Goal: Information Seeking & Learning: Understand process/instructions

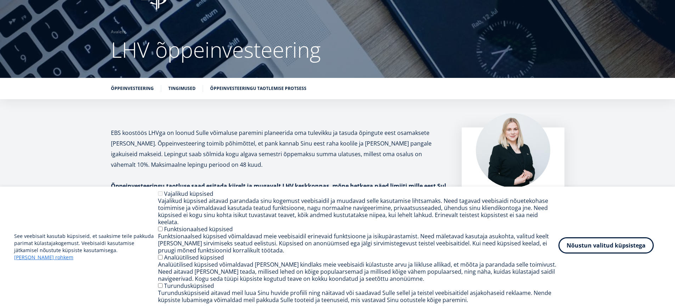
click at [575, 254] on button "Nõustun valitud küpsistega" at bounding box center [605, 245] width 95 height 16
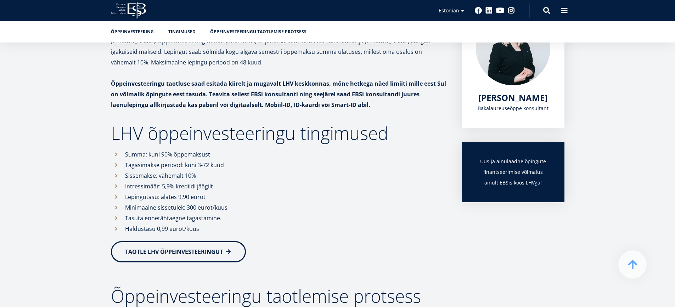
scroll to position [150, 0]
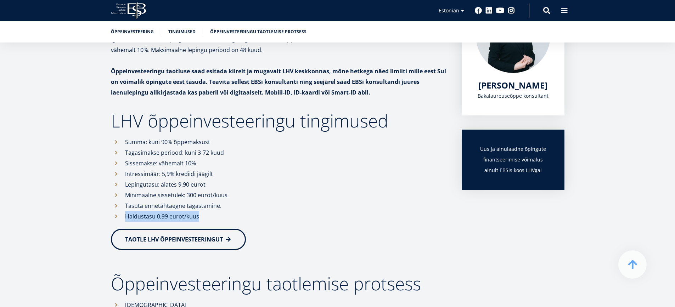
drag, startPoint x: 125, startPoint y: 215, endPoint x: 199, endPoint y: 223, distance: 74.1
click at [199, 223] on div "EBS koostöös LHVga on loonud Sulle võimaluse paremini planeerida oma tulevikku …" at bounding box center [279, 224] width 337 height 422
click at [214, 220] on li "Haldustasu 0,99 eurot/kuus" at bounding box center [279, 216] width 337 height 11
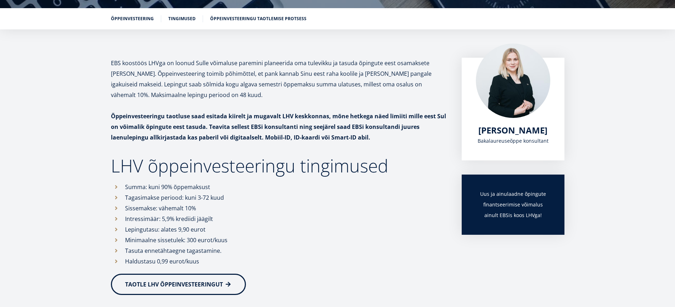
scroll to position [107, 0]
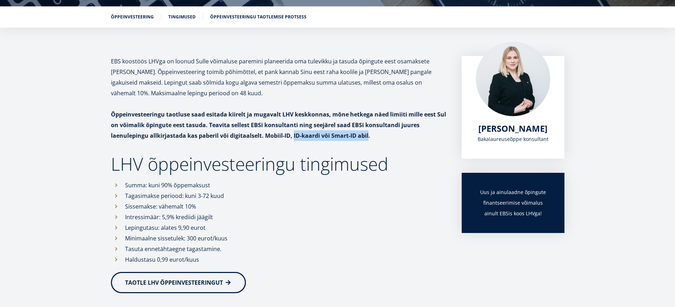
drag, startPoint x: 292, startPoint y: 136, endPoint x: 367, endPoint y: 135, distance: 75.1
click at [367, 135] on strong "Õppeinvesteeringu taotluse saad esitada kiirelt ja mugavalt LHV keskkonnas, mõn…" at bounding box center [278, 125] width 335 height 29
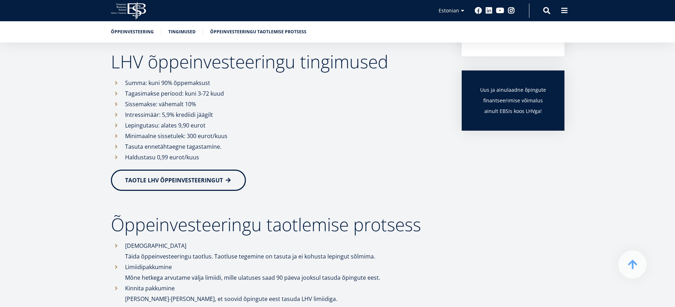
scroll to position [142, 0]
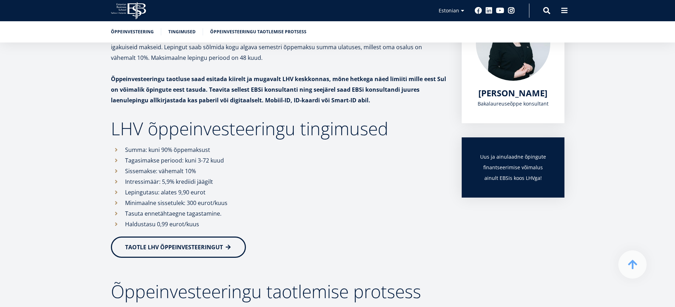
drag, startPoint x: 136, startPoint y: 46, endPoint x: 94, endPoint y: 87, distance: 59.4
click at [94, 87] on div "EBS koostöös LHVga on loonud Sulle võimaluse paremini planeerida oma tulevikku …" at bounding box center [338, 232] width 510 height 422
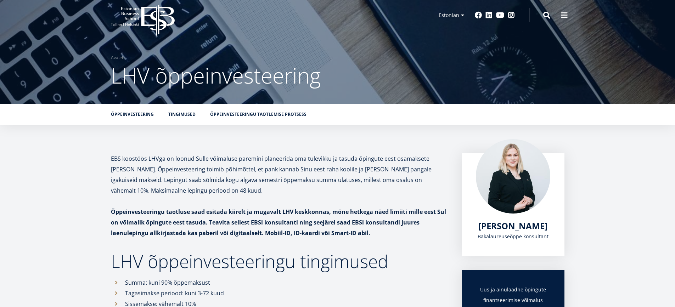
scroll to position [0, 0]
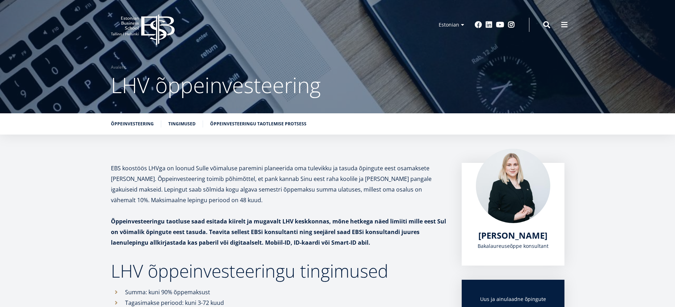
drag, startPoint x: 55, startPoint y: 114, endPoint x: 325, endPoint y: 161, distance: 273.6
click at [563, 22] on span at bounding box center [564, 24] width 7 height 7
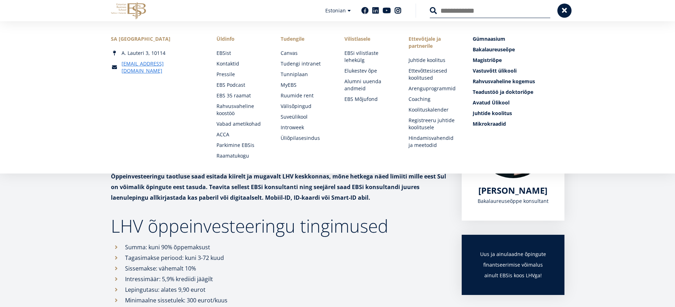
scroll to position [106, 0]
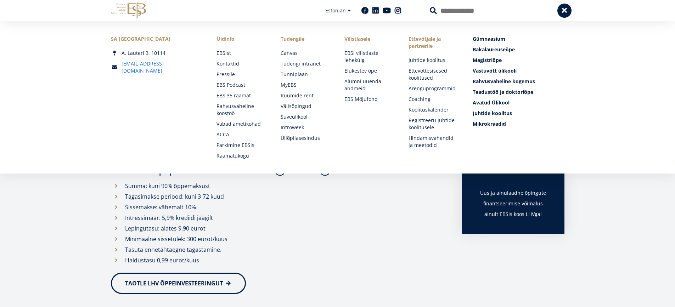
click at [592, 219] on div "EBS koostöös LHVga on loonud Sulle võimaluse paremini planeerida oma tulevikku …" at bounding box center [338, 268] width 510 height 422
drag, startPoint x: 377, startPoint y: 231, endPoint x: 371, endPoint y: 235, distance: 6.9
click at [377, 231] on li "Lepingutasu: alates 9,90 eurot" at bounding box center [279, 228] width 337 height 11
click at [379, 224] on li "Lepingutasu: alates 9,90 eurot" at bounding box center [279, 228] width 337 height 11
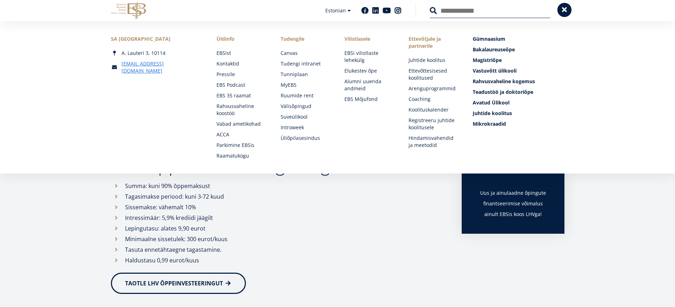
click at [561, 9] on span at bounding box center [564, 9] width 7 height 7
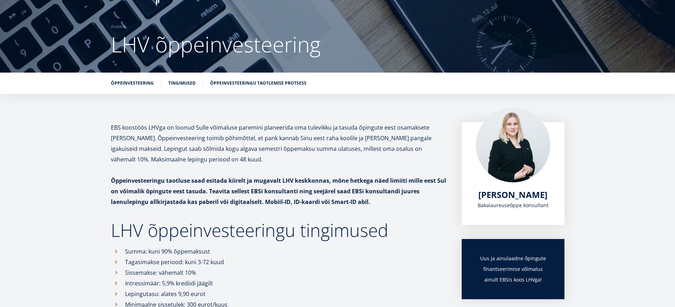
scroll to position [76, 0]
